Goal: Task Accomplishment & Management: Manage account settings

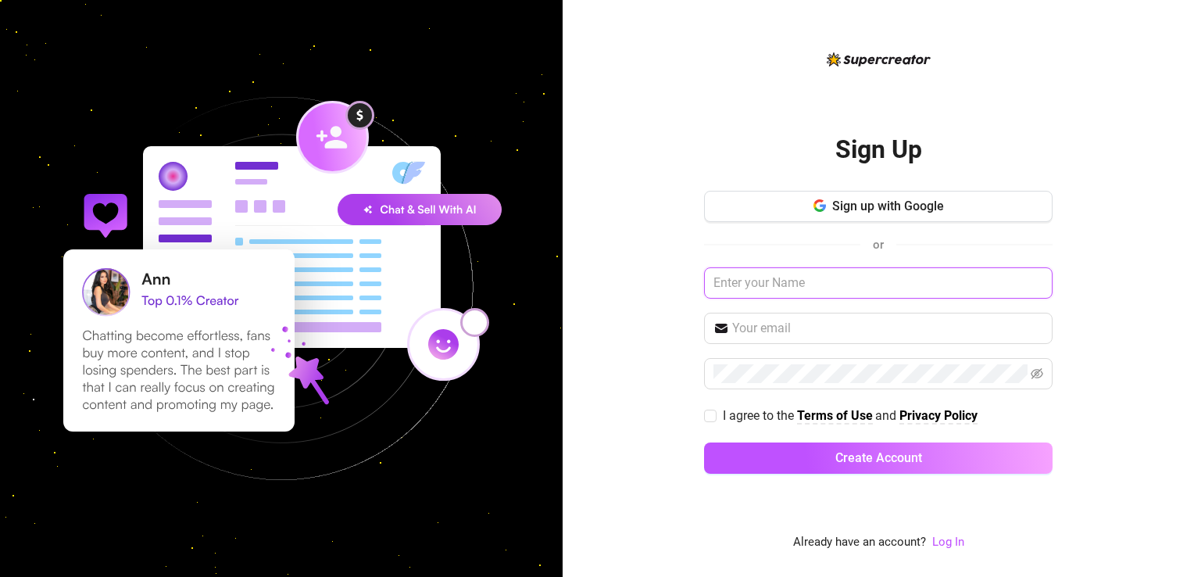
click at [787, 286] on input "text" at bounding box center [878, 282] width 348 height 31
click at [941, 544] on link "Log In" at bounding box center [948, 541] width 32 height 14
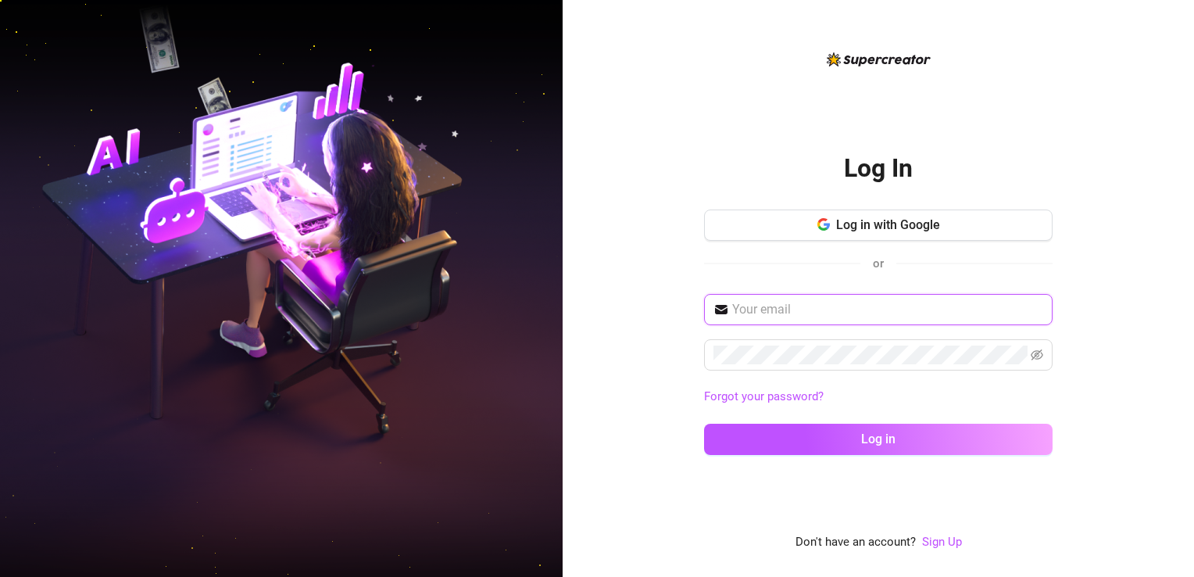
click at [833, 312] on input "text" at bounding box center [887, 309] width 311 height 19
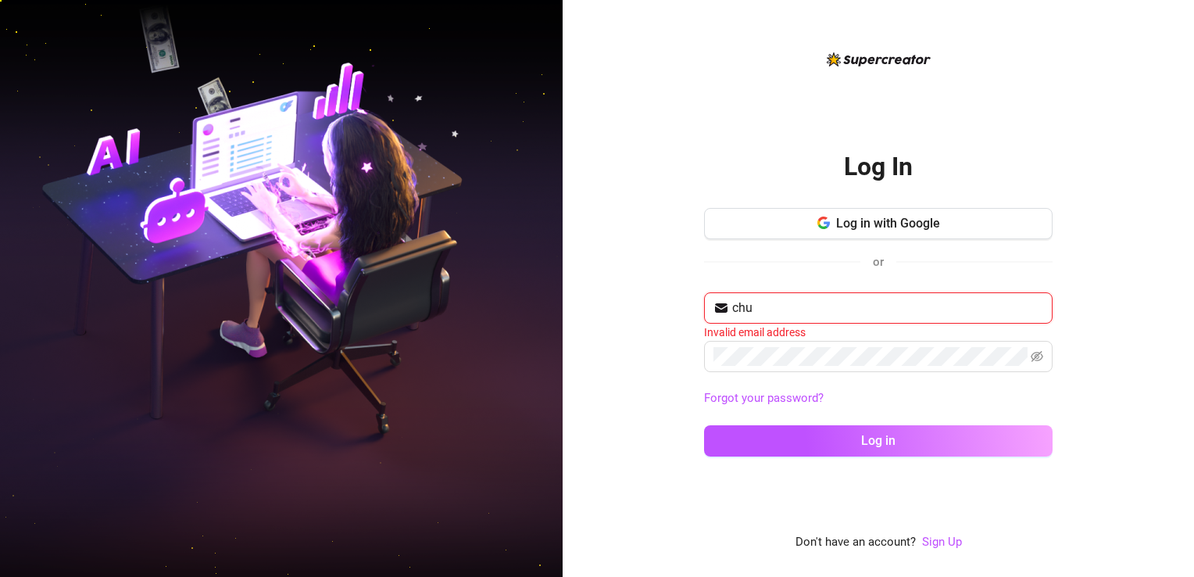
type input "chuchuyveroxar@gmail.com"
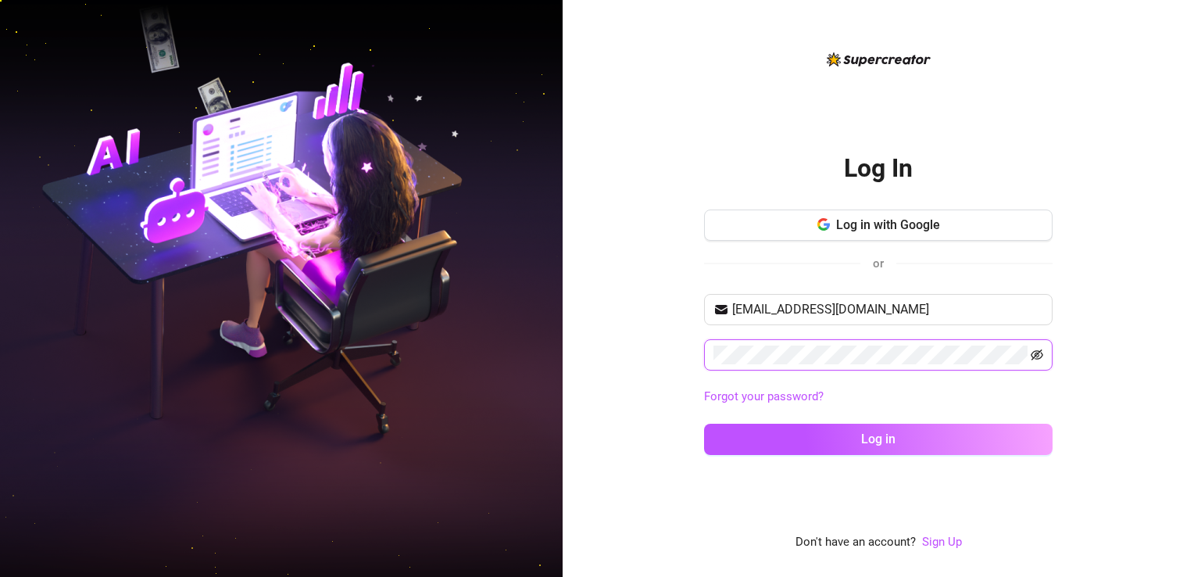
click at [1034, 351] on icon "eye-invisible" at bounding box center [1037, 354] width 12 height 11
click at [823, 448] on button "Log in" at bounding box center [878, 438] width 348 height 31
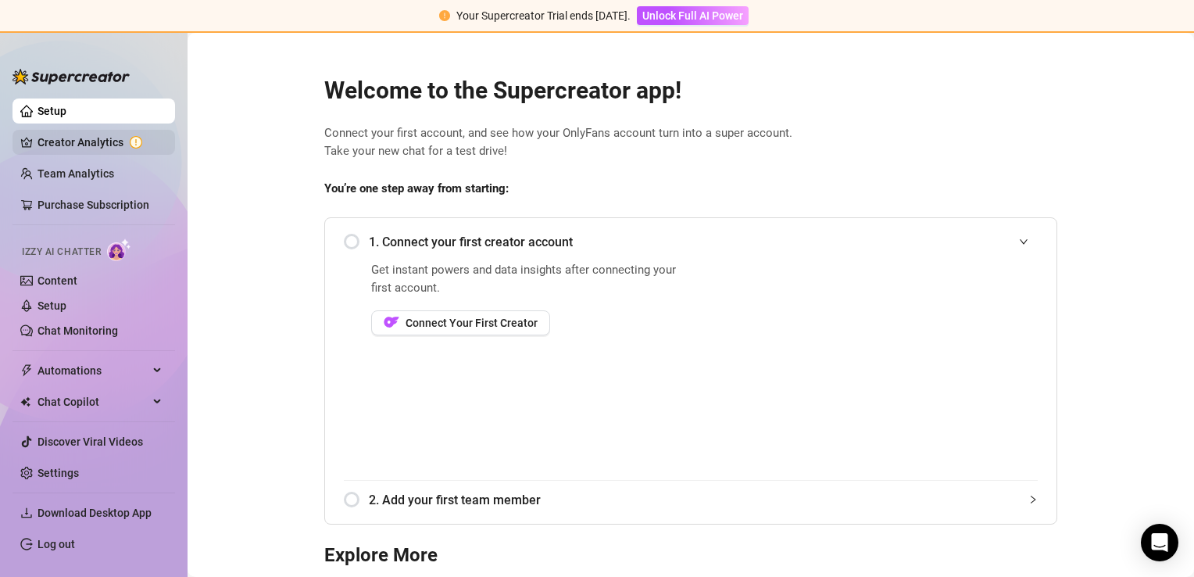
click at [97, 147] on link "Creator Analytics" at bounding box center [99, 142] width 125 height 25
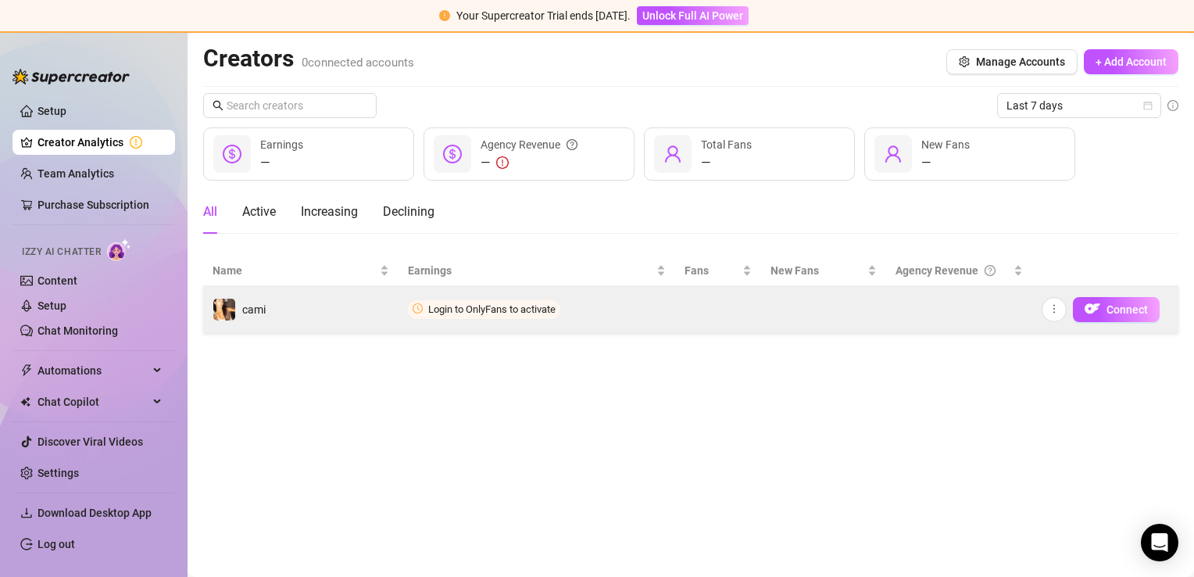
click at [506, 317] on span "Login to OnlyFans to activate" at bounding box center [484, 309] width 152 height 19
click at [1105, 312] on button "Connect" at bounding box center [1116, 309] width 87 height 25
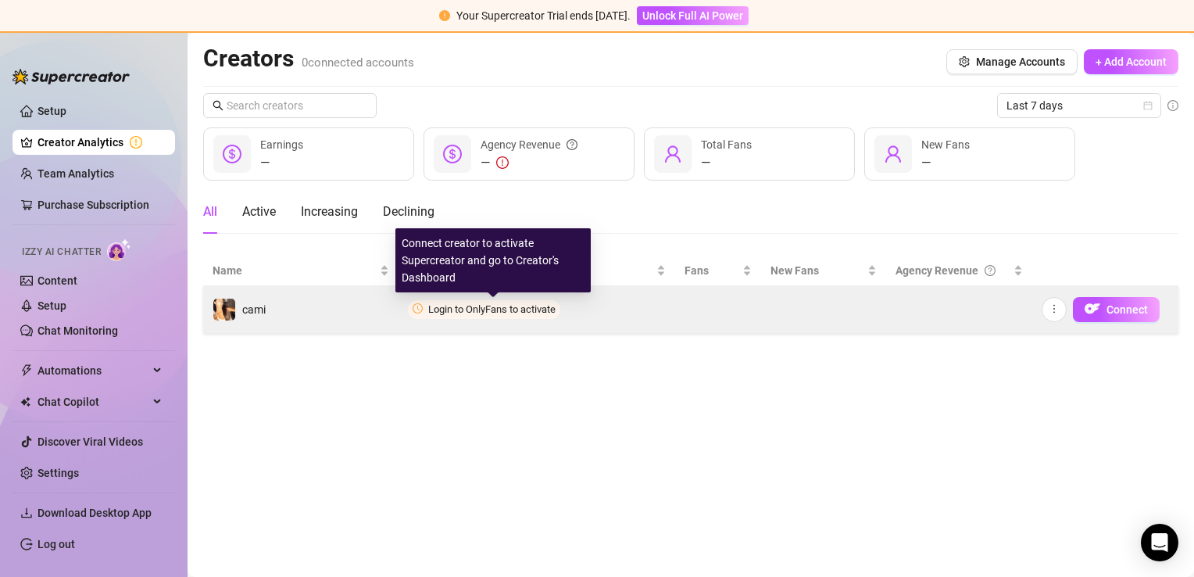
click at [501, 308] on span "Login to OnlyFans to activate" at bounding box center [491, 309] width 127 height 12
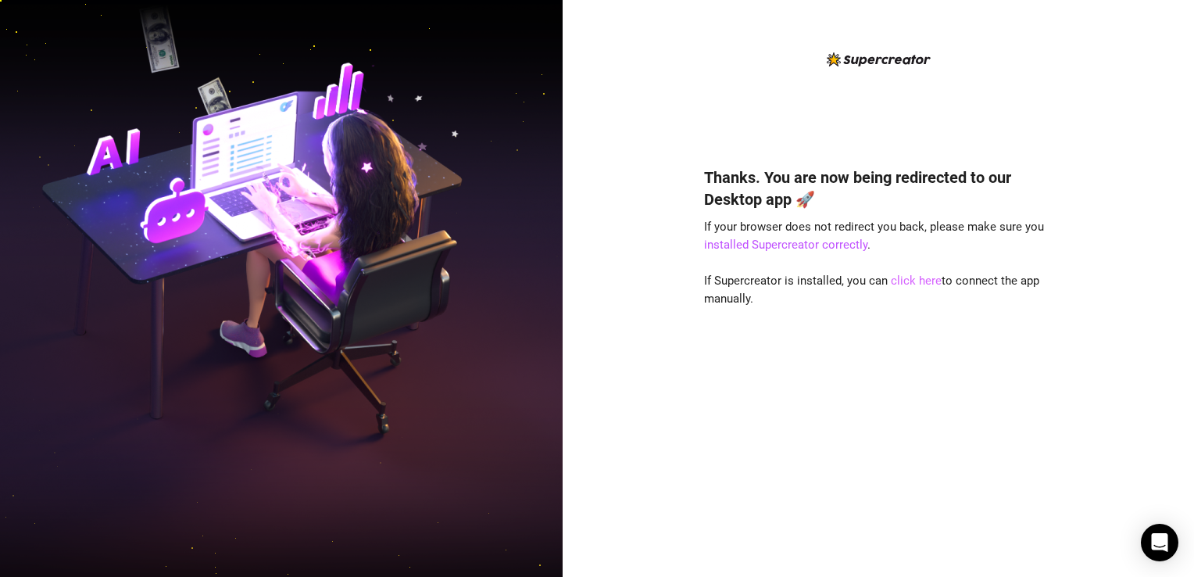
click at [919, 277] on link "click here" at bounding box center [916, 280] width 51 height 14
